Goal: Task Accomplishment & Management: Manage account settings

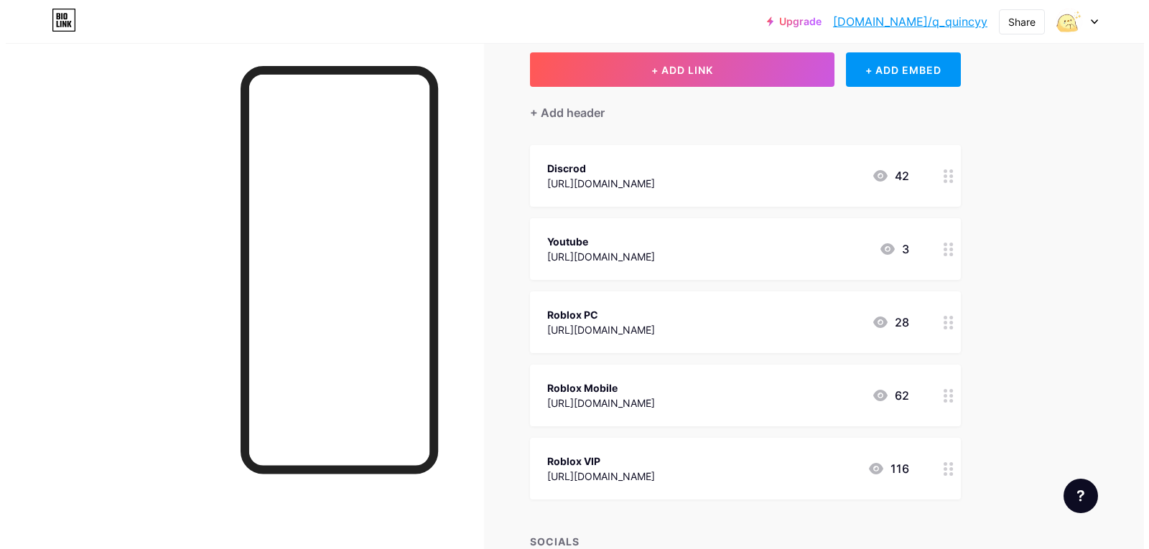
scroll to position [69, 0]
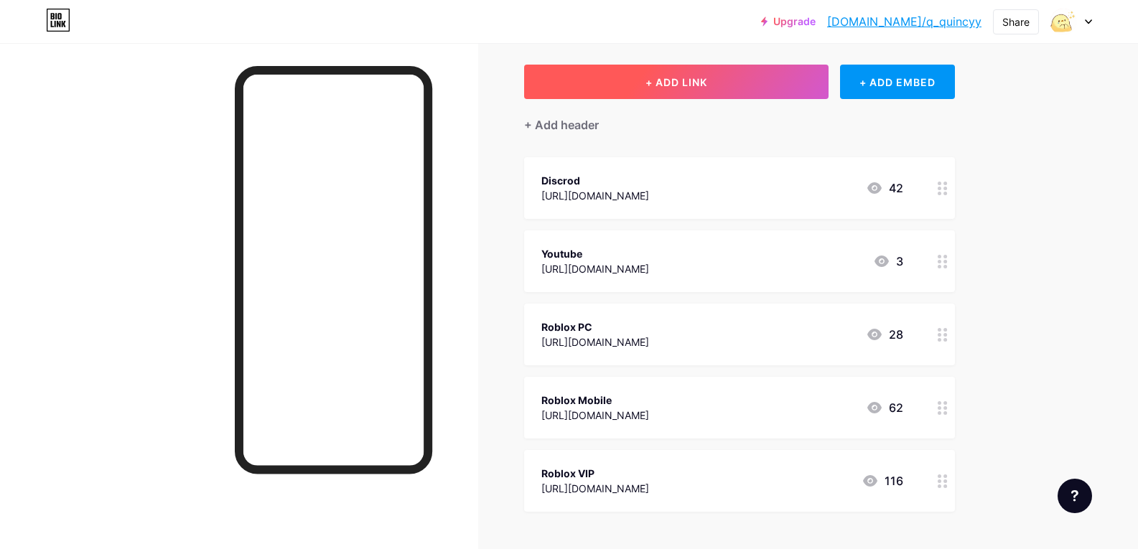
click at [692, 80] on span "+ ADD LINK" at bounding box center [677, 82] width 62 height 12
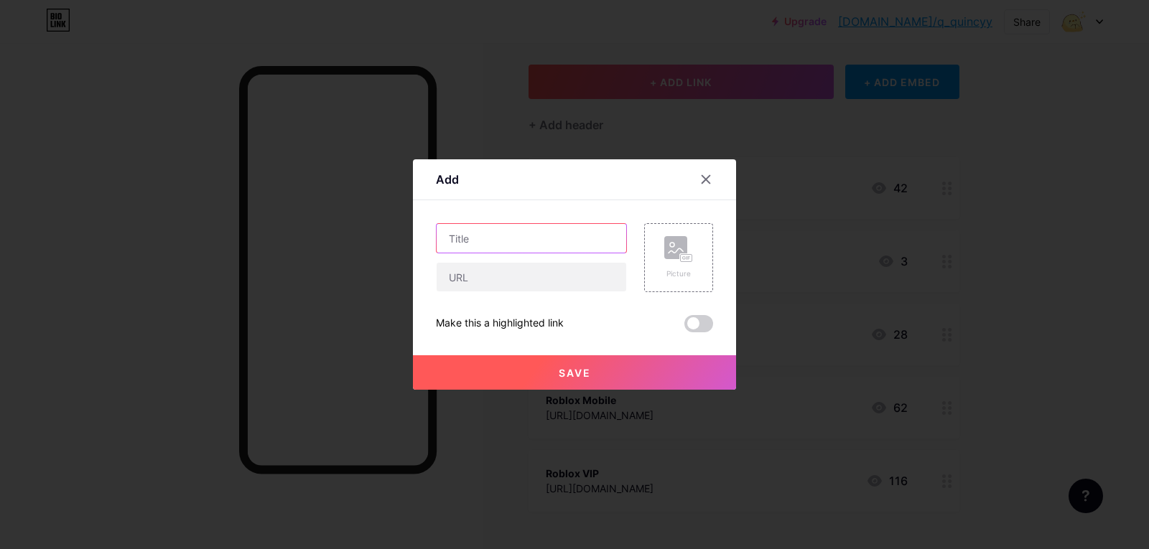
click at [540, 233] on input "text" at bounding box center [532, 238] width 190 height 29
paste input "EasyDonate"
drag, startPoint x: 518, startPoint y: 276, endPoint x: 558, endPoint y: 274, distance: 40.2
click at [518, 276] on input "text" at bounding box center [532, 277] width 190 height 29
click at [548, 243] on input "EasyDonate" at bounding box center [532, 238] width 190 height 29
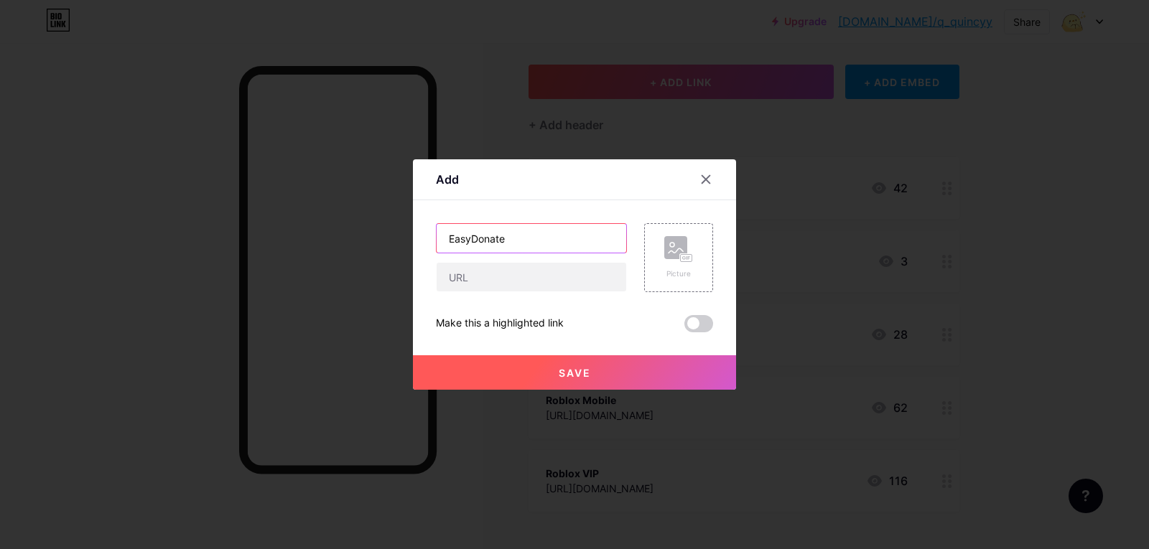
drag, startPoint x: 472, startPoint y: 239, endPoint x: 388, endPoint y: 233, distance: 83.6
click at [383, 233] on div "Add Content YouTube Play YouTube video without leaving your page. ADD Vimeo Pla…" at bounding box center [574, 274] width 1149 height 549
type input "Donate"
drag, startPoint x: 511, startPoint y: 279, endPoint x: 519, endPoint y: 284, distance: 9.4
click at [511, 279] on input "text" at bounding box center [532, 277] width 190 height 29
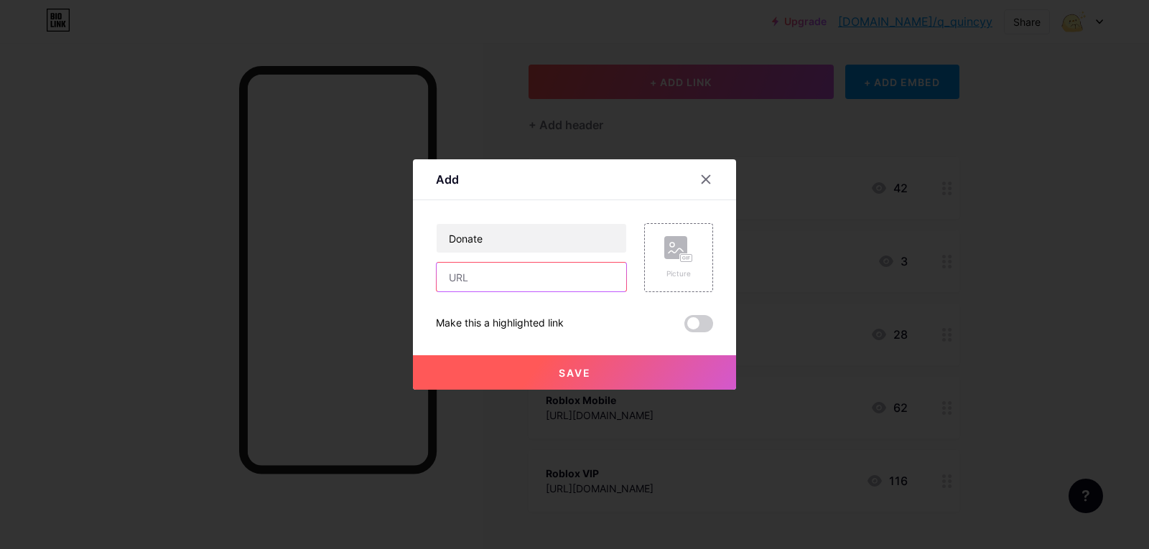
paste input "[URL][DOMAIN_NAME]"
type input "[URL][DOMAIN_NAME]"
click at [695, 264] on div "Picture" at bounding box center [678, 257] width 69 height 69
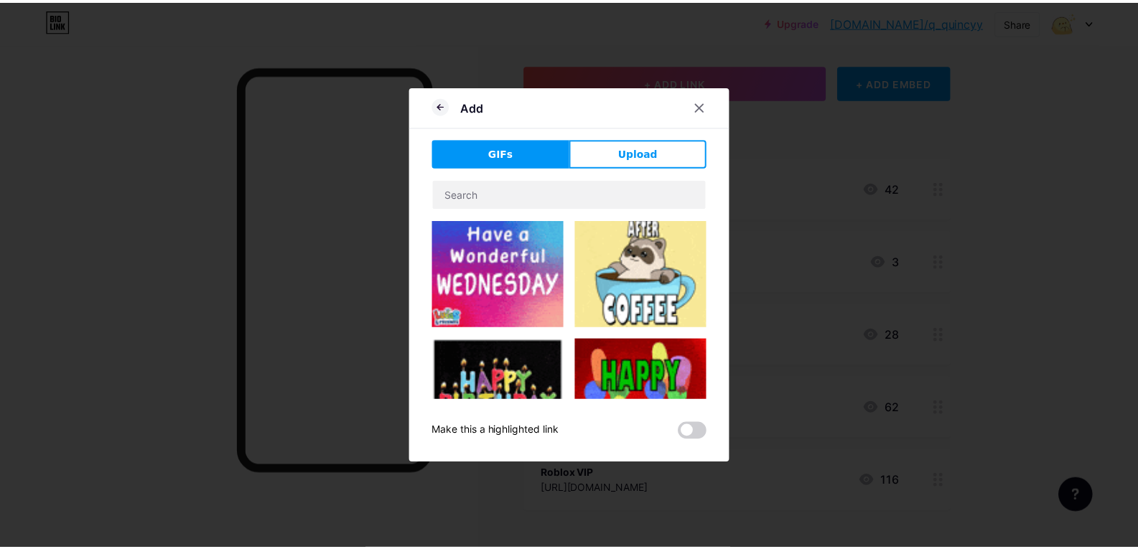
scroll to position [0, 0]
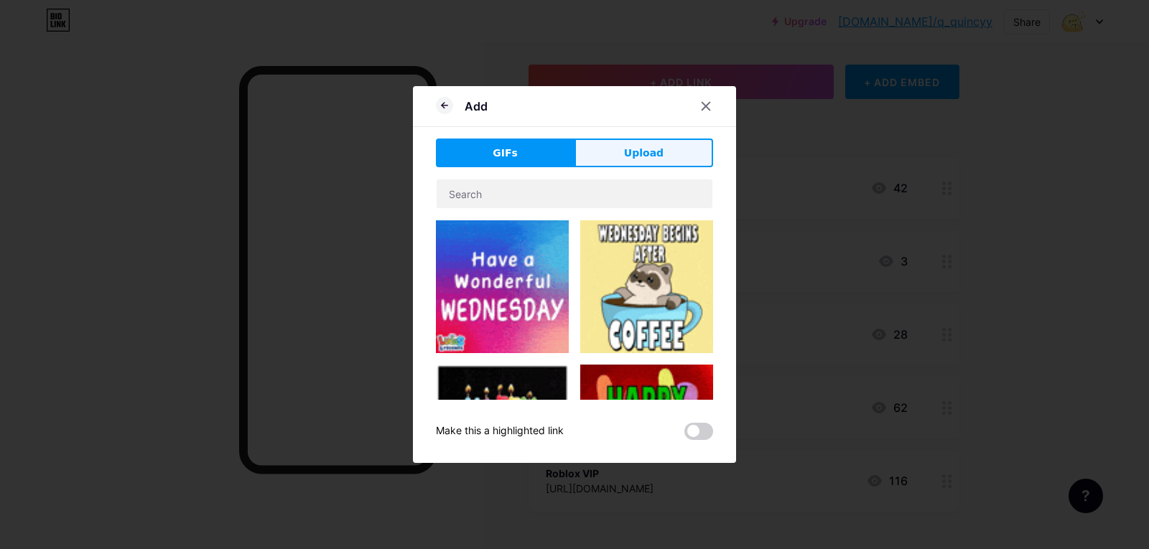
click at [643, 149] on span "Upload" at bounding box center [643, 153] width 39 height 15
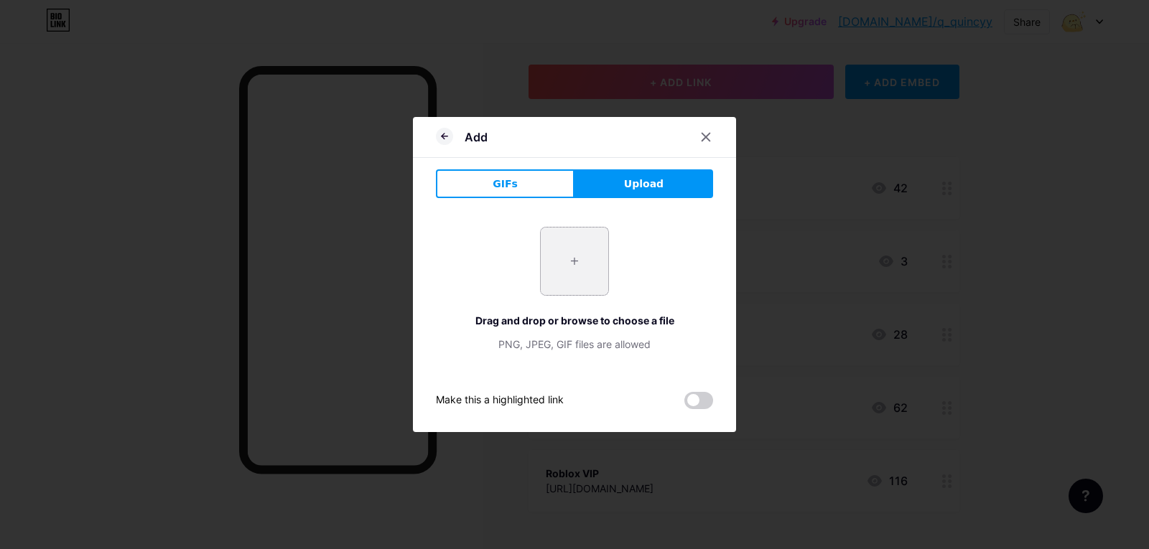
click at [575, 254] on input "file" at bounding box center [575, 262] width 68 height 68
type input "C:\fakepath\A-Okay, Ducky!.jpg"
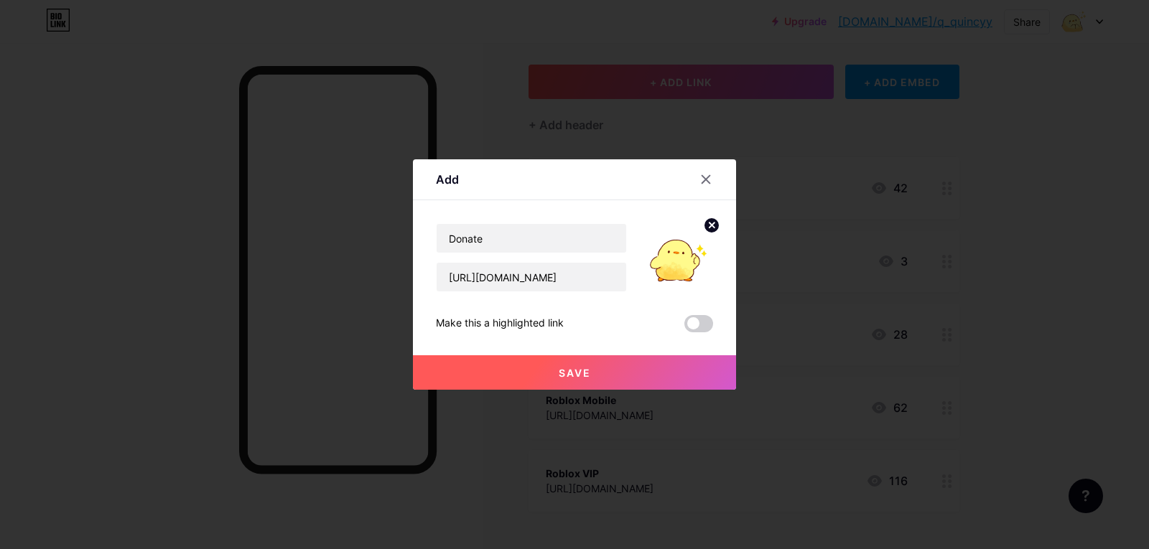
click at [626, 366] on button "Save" at bounding box center [574, 372] width 323 height 34
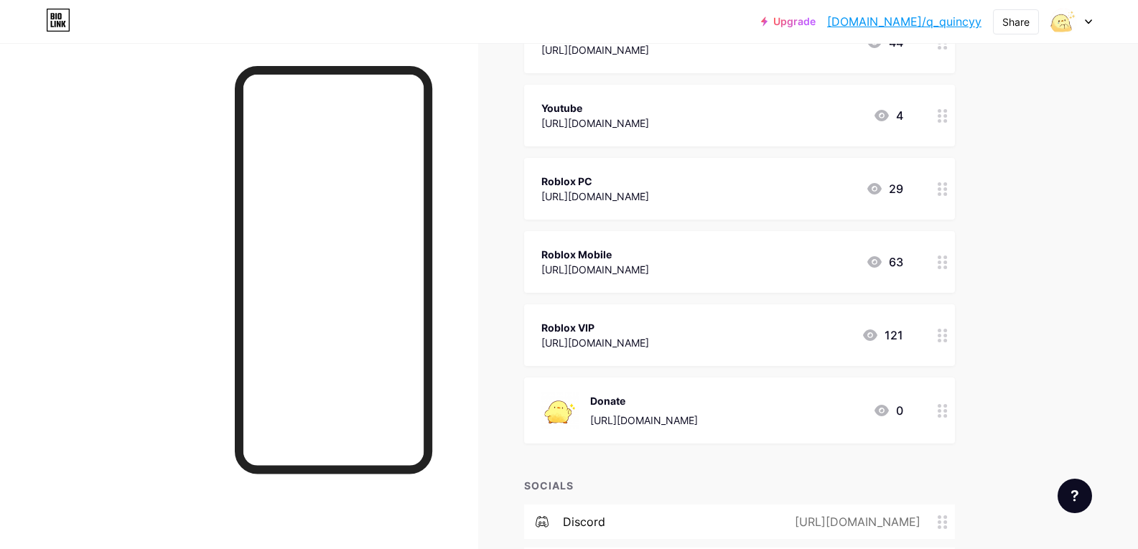
scroll to position [215, 0]
click at [662, 419] on div "[URL][DOMAIN_NAME]" at bounding box center [644, 419] width 108 height 15
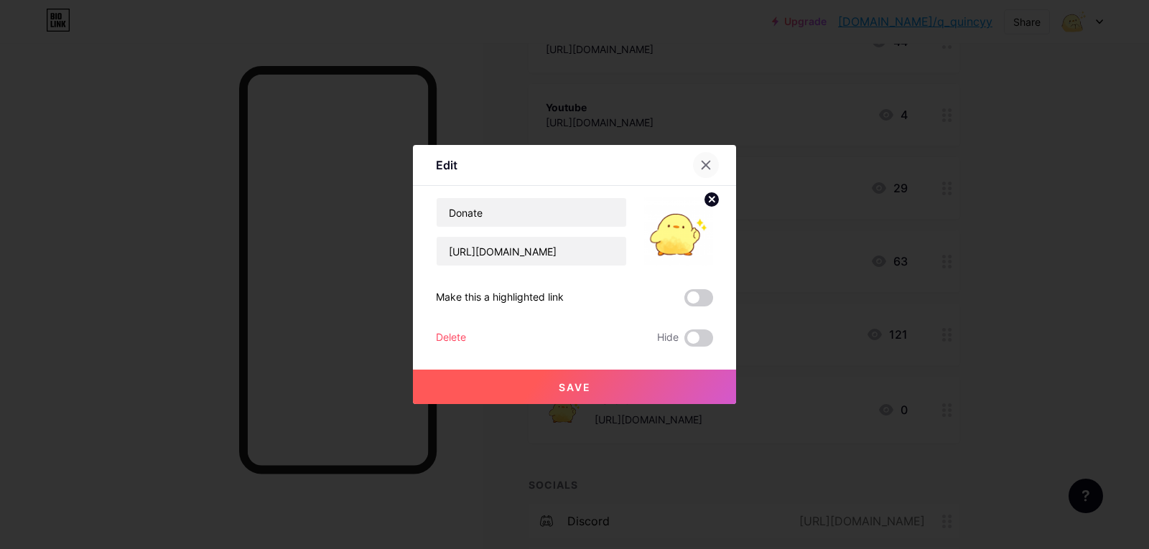
click at [706, 162] on icon at bounding box center [705, 164] width 11 height 11
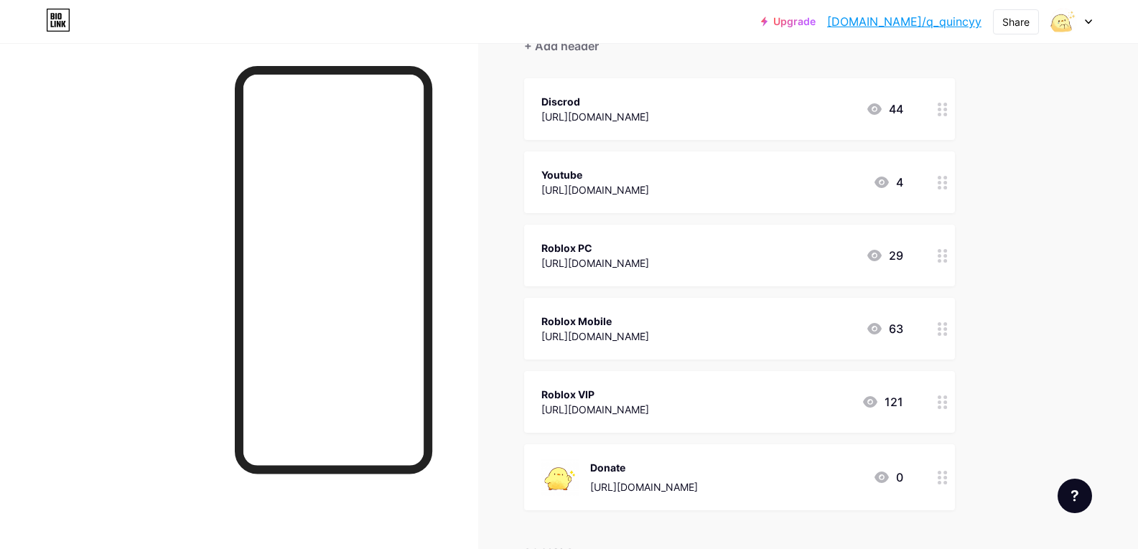
scroll to position [287, 0]
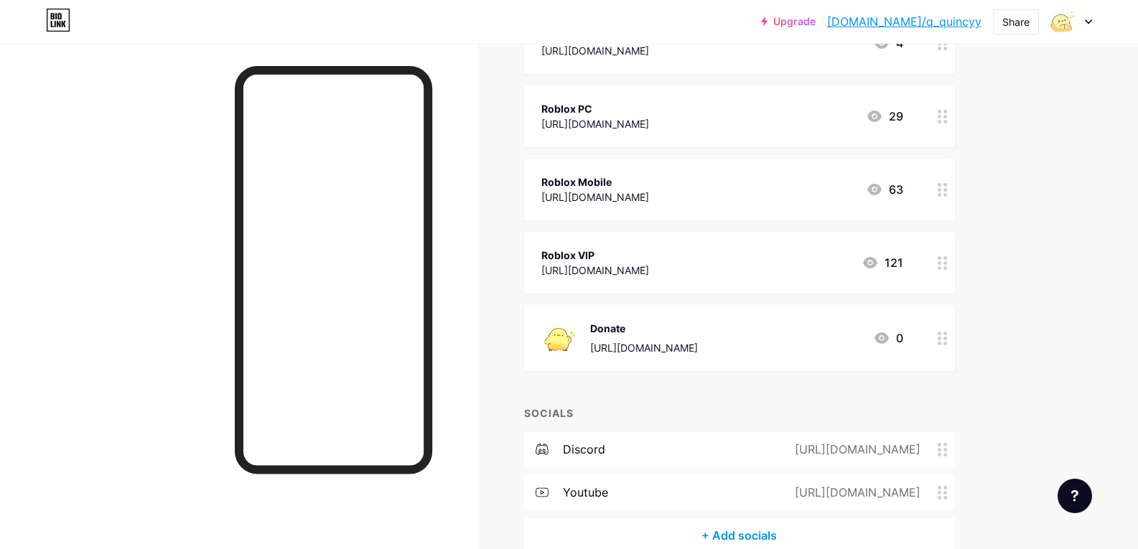
click at [946, 345] on div at bounding box center [943, 338] width 24 height 66
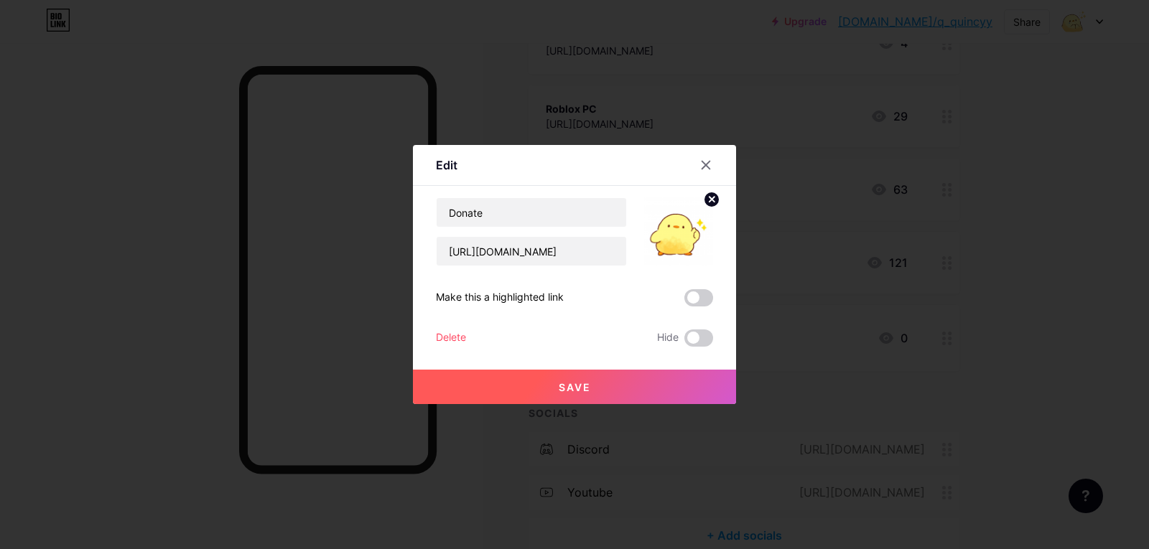
click at [696, 304] on span at bounding box center [698, 297] width 29 height 17
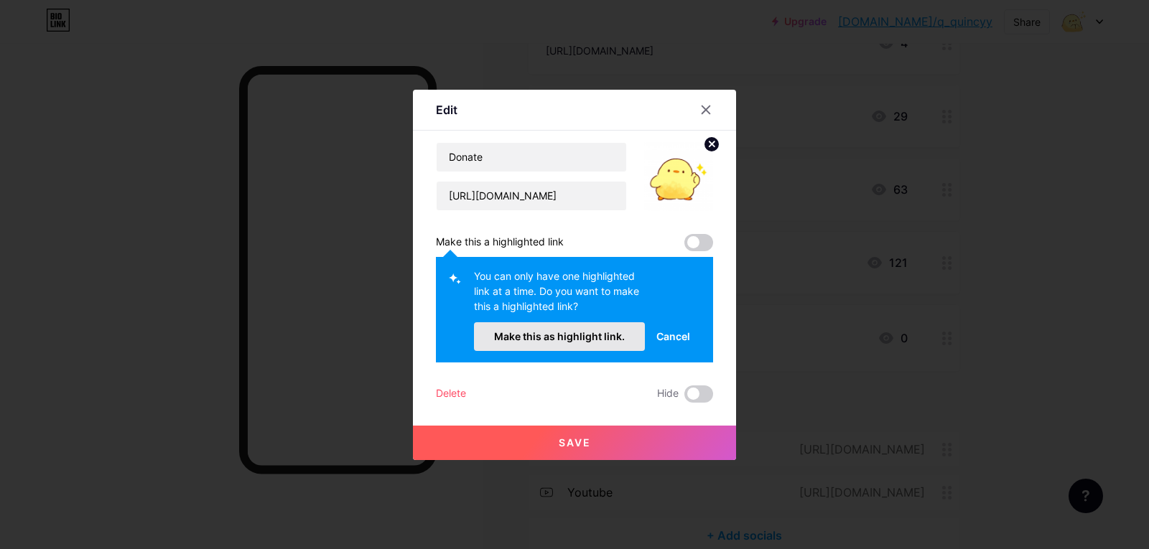
click at [598, 338] on span "Make this as highlight link." at bounding box center [559, 336] width 131 height 12
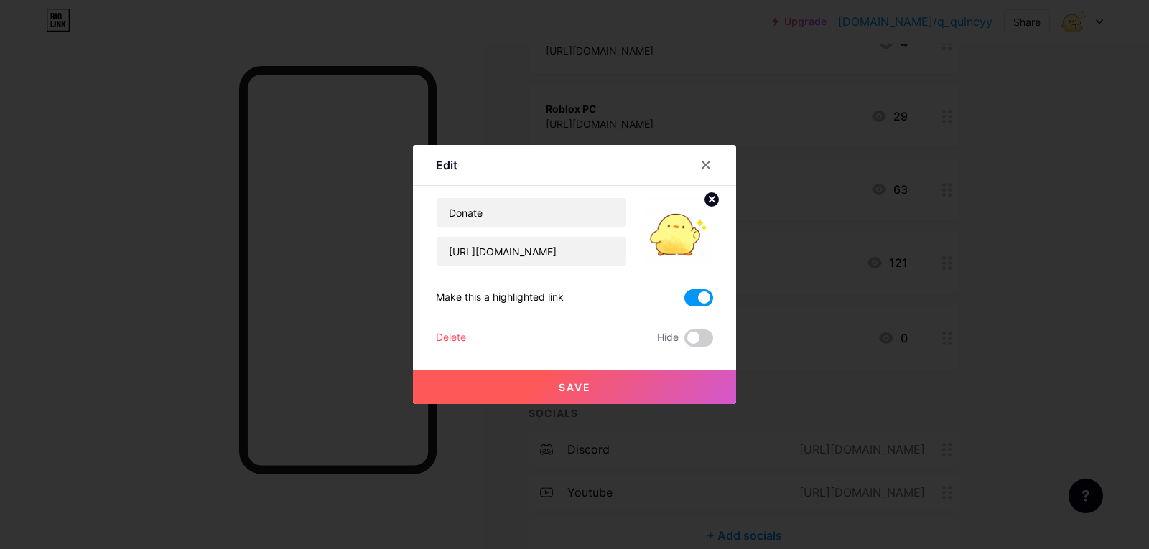
click at [633, 383] on button "Save" at bounding box center [574, 387] width 323 height 34
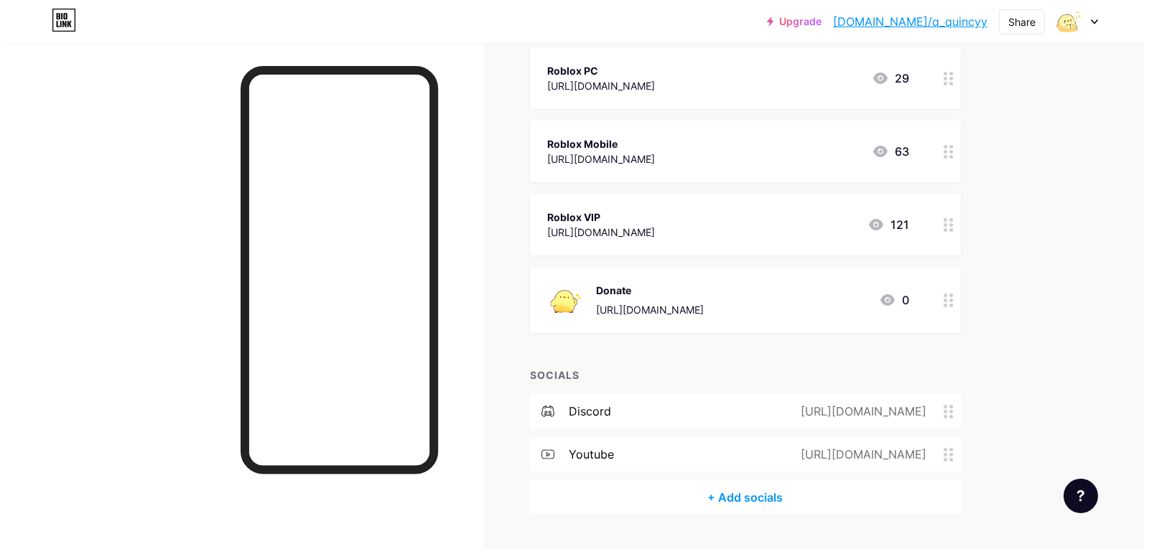
scroll to position [362, 0]
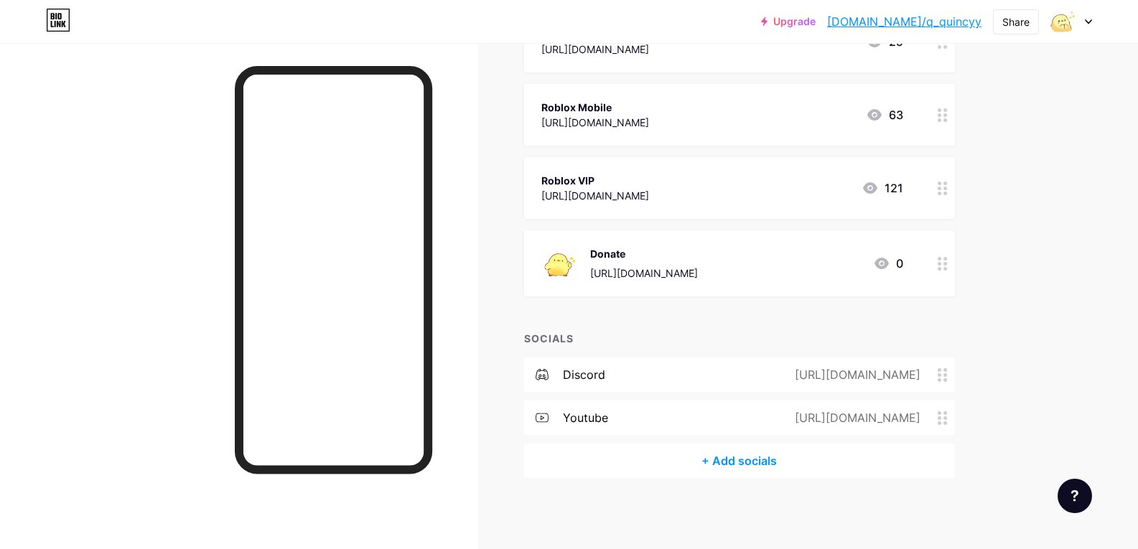
click at [782, 450] on div "+ Add socials" at bounding box center [739, 461] width 431 height 34
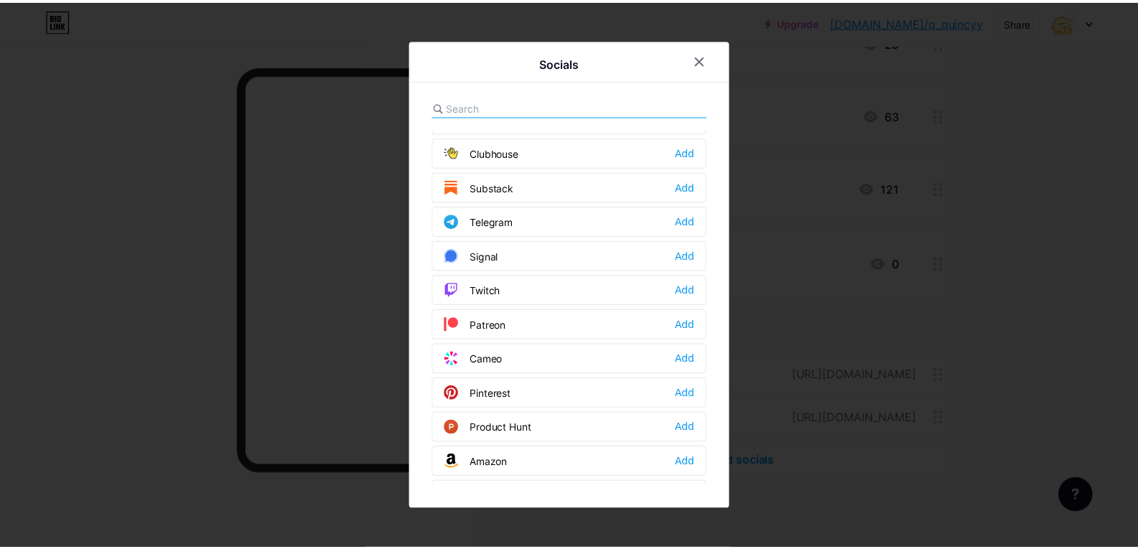
scroll to position [646, 0]
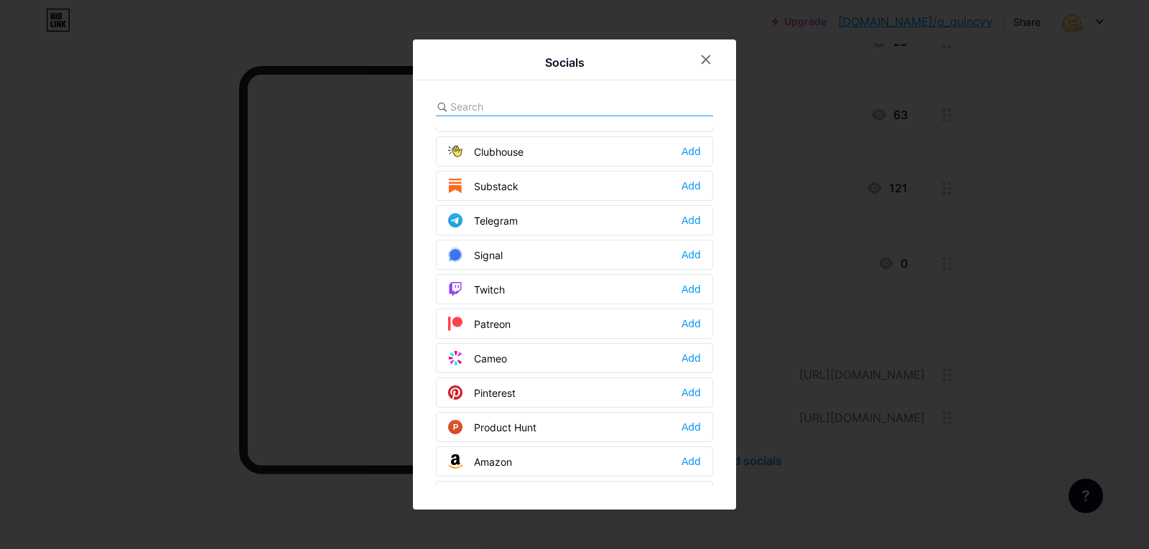
click at [691, 55] on div "Socials" at bounding box center [564, 62] width 257 height 20
click at [695, 56] on div at bounding box center [706, 60] width 26 height 26
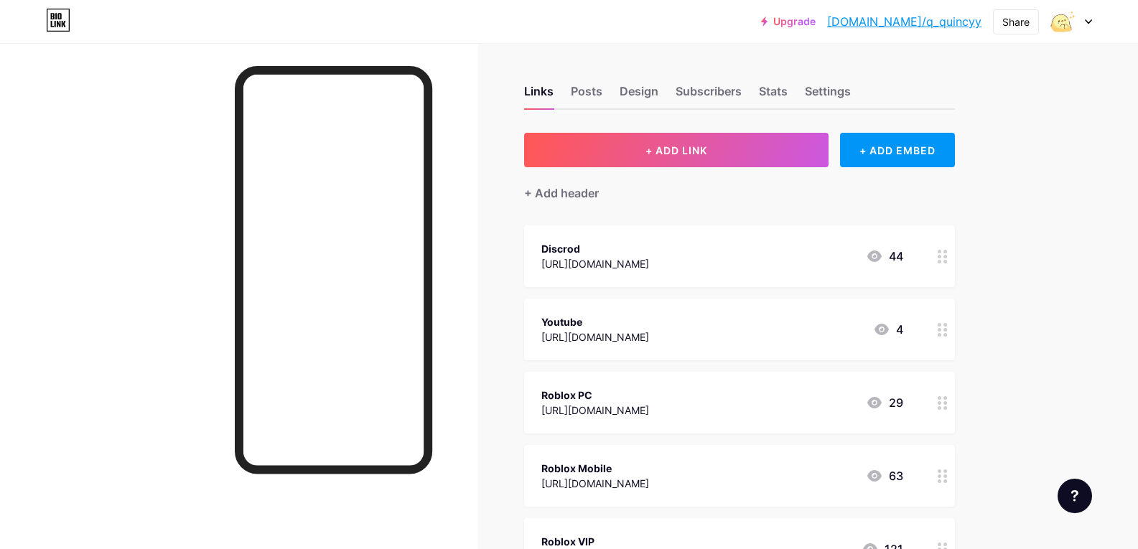
scroll to position [0, 0]
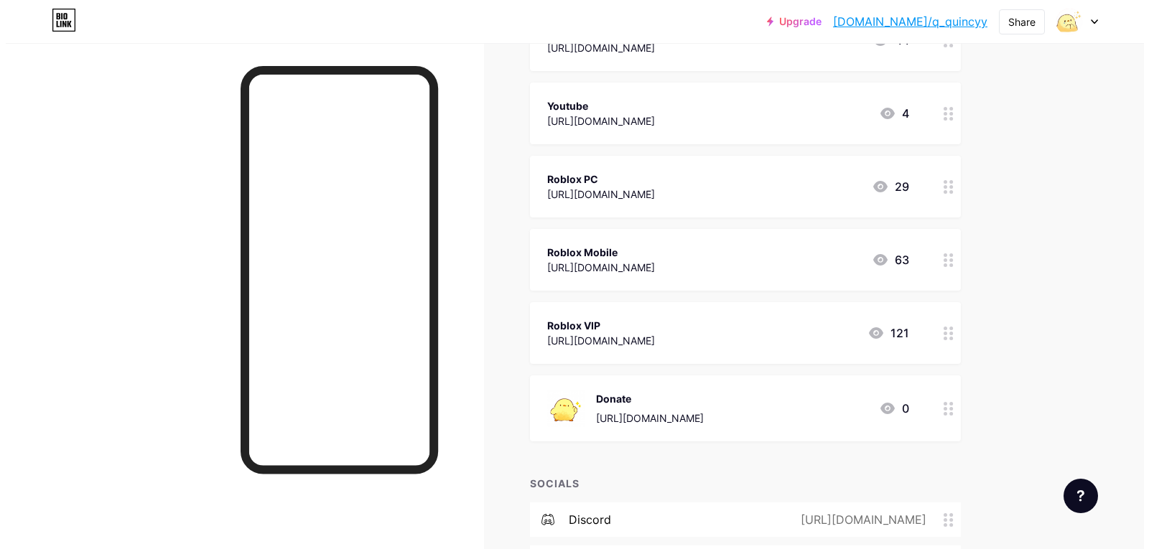
scroll to position [287, 0]
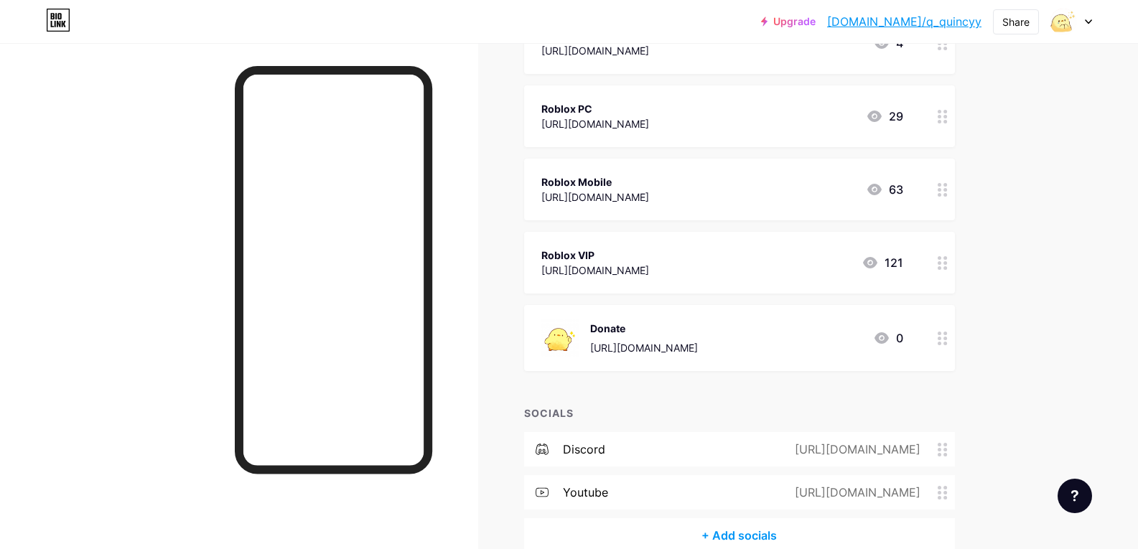
click at [686, 342] on div "[URL][DOMAIN_NAME]" at bounding box center [644, 347] width 108 height 15
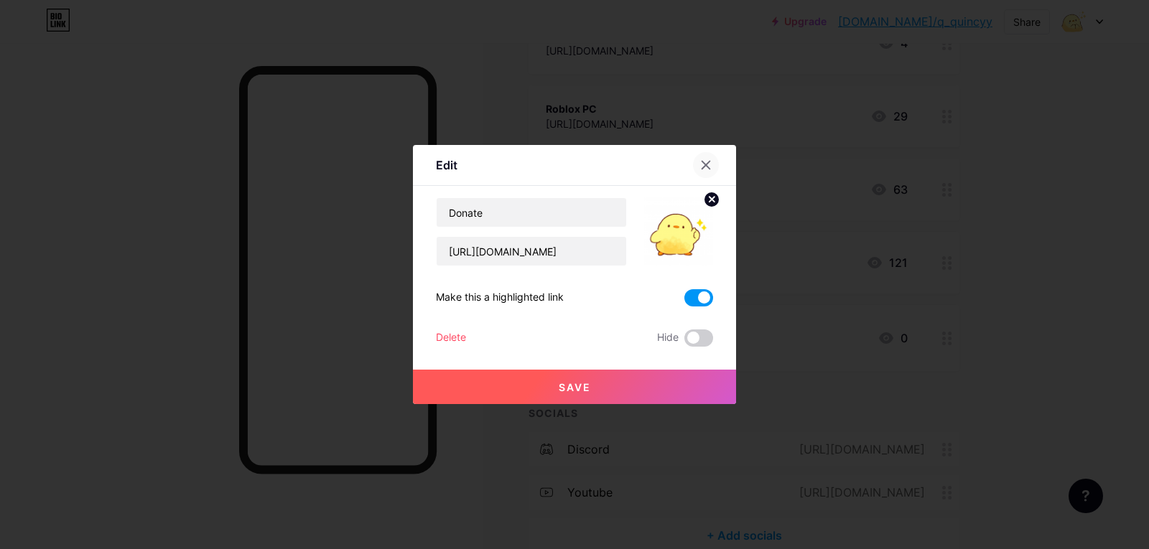
click at [697, 160] on div at bounding box center [706, 165] width 26 height 26
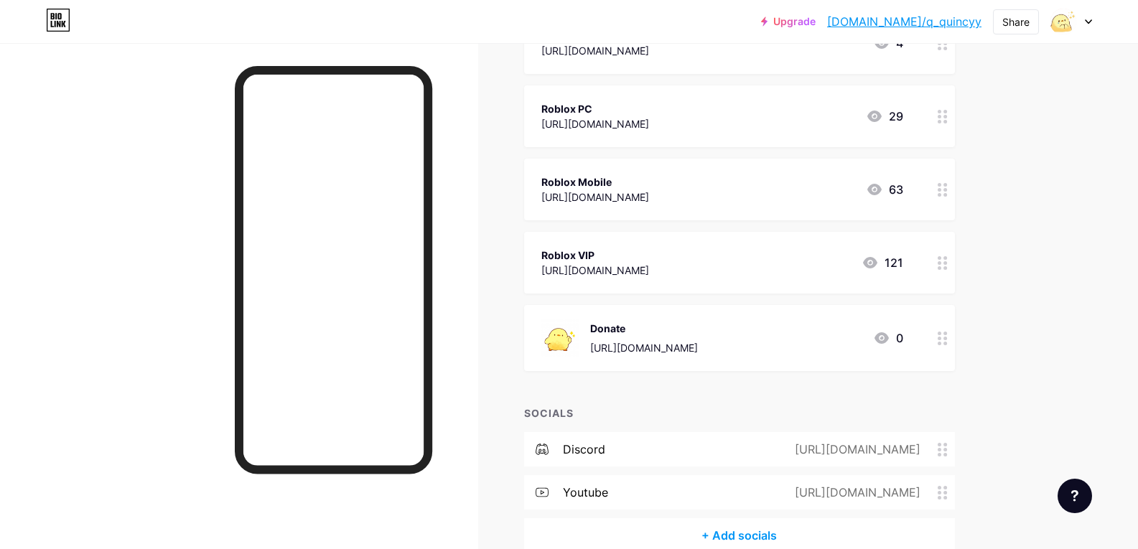
click at [649, 275] on div "[URL][DOMAIN_NAME]" at bounding box center [595, 270] width 108 height 15
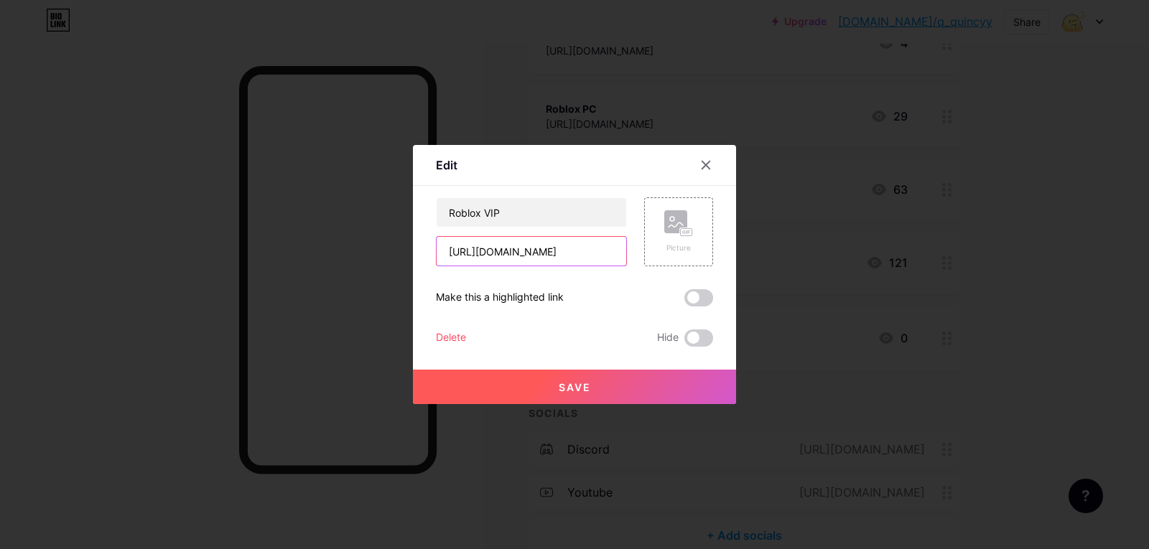
click at [585, 253] on input "[URL][DOMAIN_NAME]" at bounding box center [532, 251] width 190 height 29
paste input "c90794b741683847b2a1c8e2eb9f34d4"
type input "[URL][DOMAIN_NAME]"
click at [606, 395] on button "Save" at bounding box center [574, 387] width 323 height 34
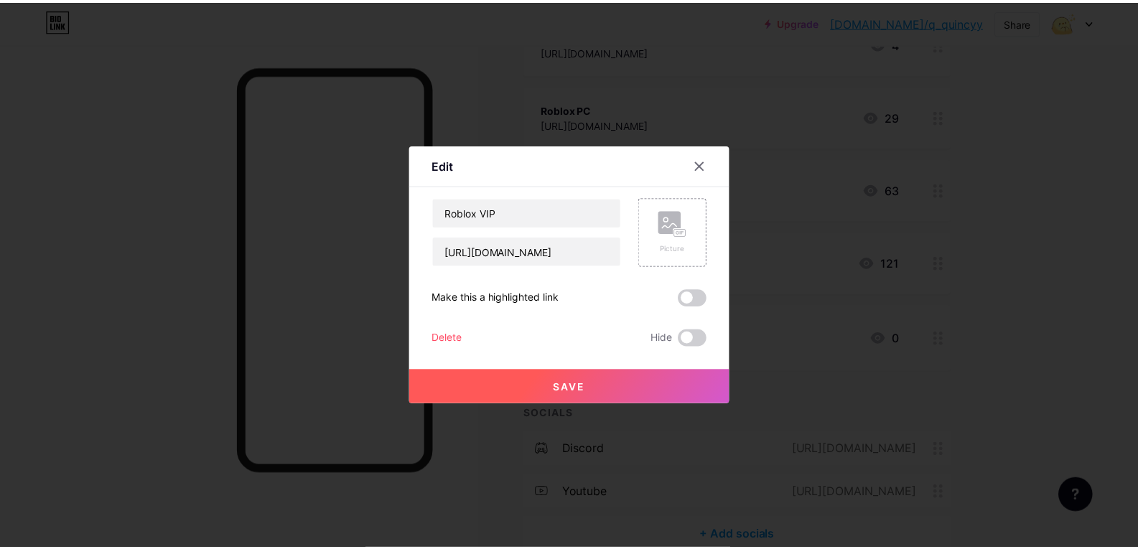
scroll to position [0, 0]
